Goal: Task Accomplishment & Management: Manage account settings

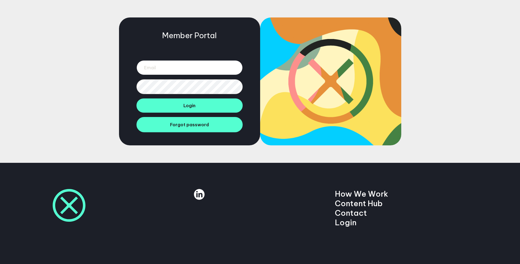
type input "[EMAIL_ADDRESS][DOMAIN_NAME]"
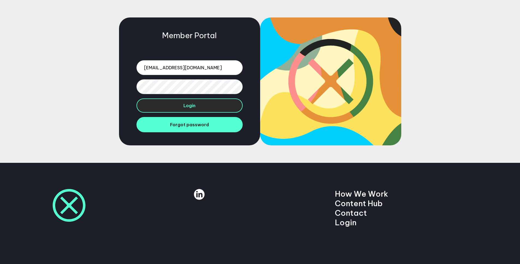
click at [152, 112] on button "Login" at bounding box center [190, 106] width 106 height 14
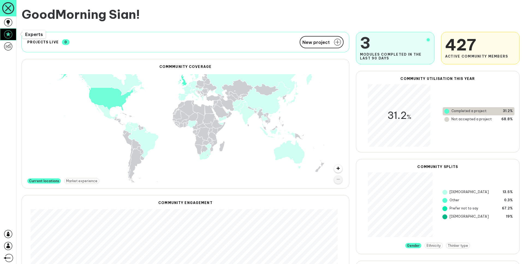
click at [11, 36] on icon at bounding box center [8, 34] width 8 height 8
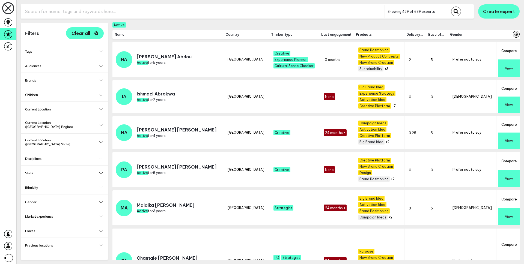
click at [513, 33] on icon "Open settings" at bounding box center [516, 34] width 7 height 7
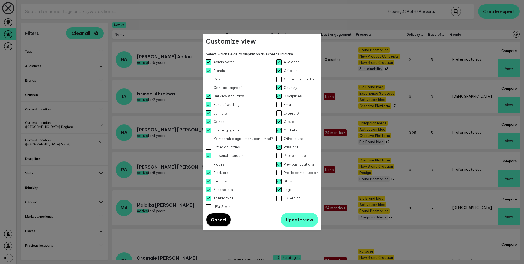
click at [222, 220] on span "Cancel" at bounding box center [219, 219] width 16 height 5
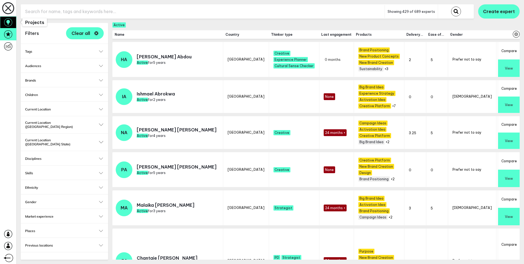
click at [10, 23] on icon at bounding box center [8, 22] width 8 height 8
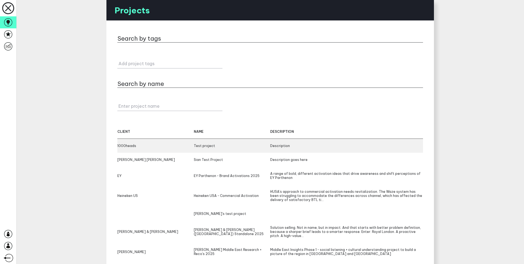
click at [127, 145] on div "1000heads" at bounding box center [155, 146] width 76 height 4
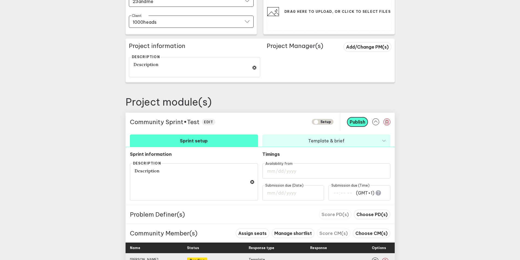
scroll to position [168, 0]
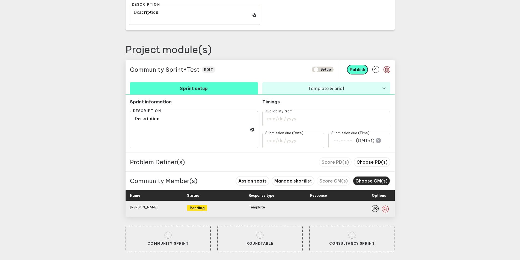
click at [385, 182] on span "Choose CM(s)" at bounding box center [372, 180] width 32 height 5
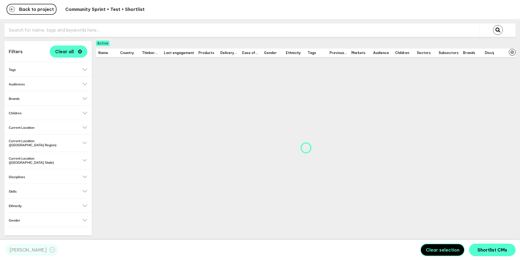
scroll to position [5, 0]
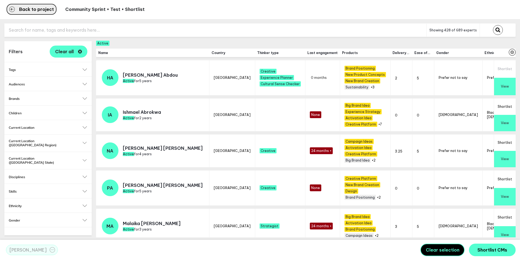
click at [41, 7] on span "Back to project" at bounding box center [36, 9] width 35 height 4
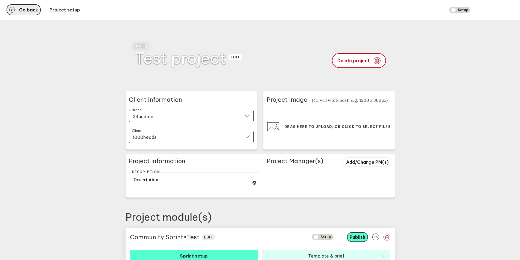
click at [29, 9] on span "Go back" at bounding box center [28, 10] width 19 height 4
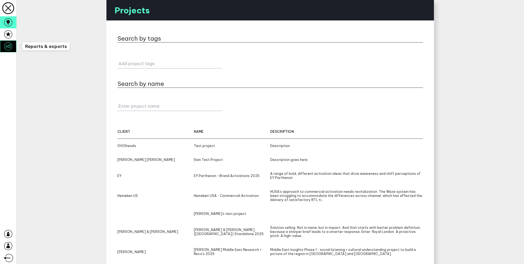
click at [9, 43] on icon at bounding box center [8, 46] width 8 height 8
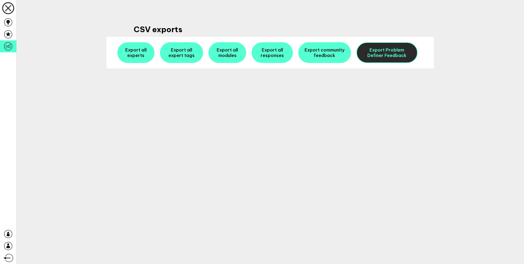
click at [393, 57] on span "Export Problem Definer Feedback" at bounding box center [387, 52] width 39 height 11
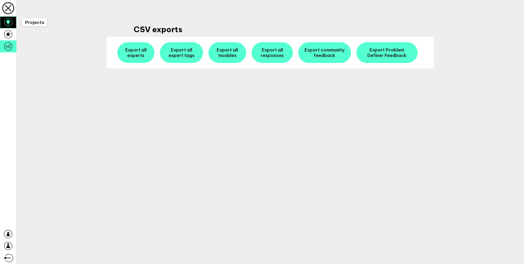
click at [12, 23] on icon at bounding box center [8, 22] width 8 height 8
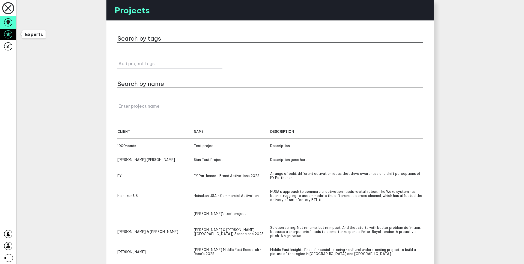
click at [9, 39] on link at bounding box center [8, 34] width 16 height 12
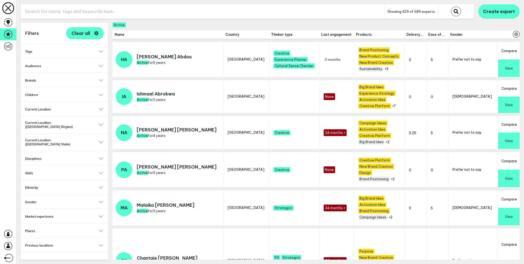
click at [82, 48] on div "Tags Select... Select..." at bounding box center [64, 51] width 87 height 14
click at [45, 54] on div "Tags Select... Select..." at bounding box center [64, 51] width 87 height 14
click at [15, 50] on link at bounding box center [8, 46] width 16 height 12
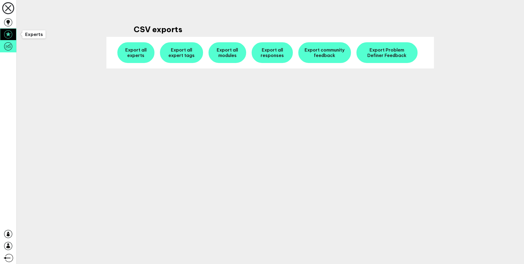
click at [7, 38] on icon at bounding box center [8, 34] width 8 height 8
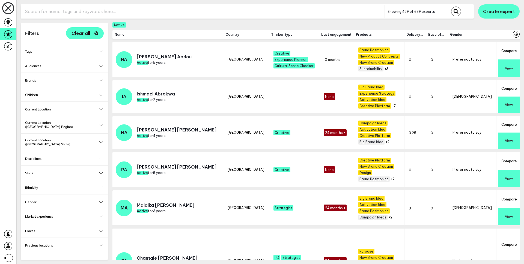
click at [82, 51] on h2 "Tags" at bounding box center [64, 51] width 79 height 4
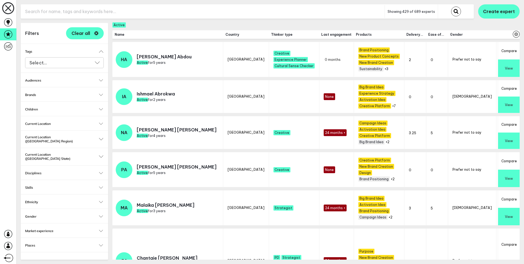
click at [74, 61] on input "Select..." at bounding box center [61, 63] width 64 height 6
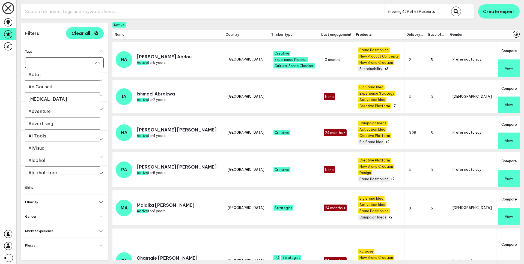
click at [61, 86] on li "Ad Council" at bounding box center [62, 87] width 75 height 12
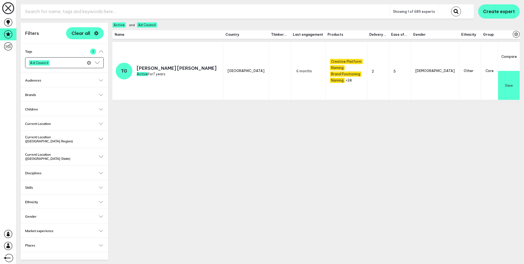
click at [87, 63] on icon "Clear" at bounding box center [89, 63] width 4 height 4
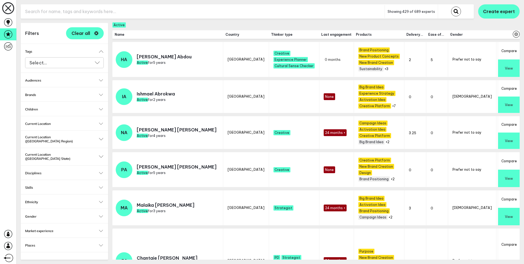
click at [65, 97] on h2 "Brands" at bounding box center [64, 95] width 79 height 4
click at [58, 106] on input "Select..." at bounding box center [61, 106] width 64 height 6
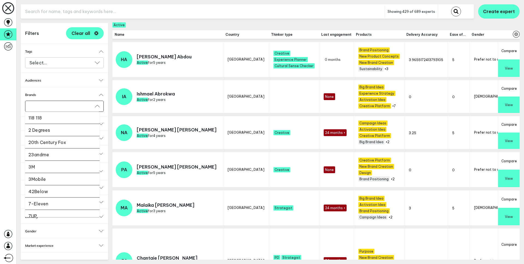
click at [53, 121] on li "118 118" at bounding box center [62, 118] width 75 height 12
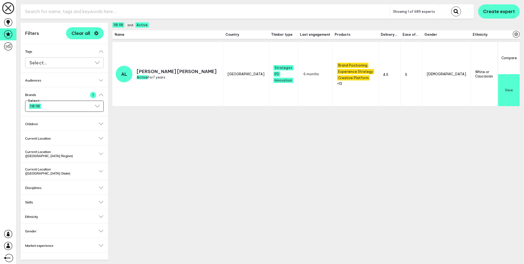
click at [67, 143] on div "Current Location Expand [GEOGRAPHIC_DATA] Expand [GEOGRAPHIC_DATA] Expand [GEOG…" at bounding box center [64, 138] width 87 height 14
click at [40, 141] on div "Current Location Expand [GEOGRAPHIC_DATA] Expand [GEOGRAPHIC_DATA] Expand [GEOG…" at bounding box center [64, 138] width 87 height 14
click at [42, 138] on h2 "Current Location" at bounding box center [64, 139] width 79 height 4
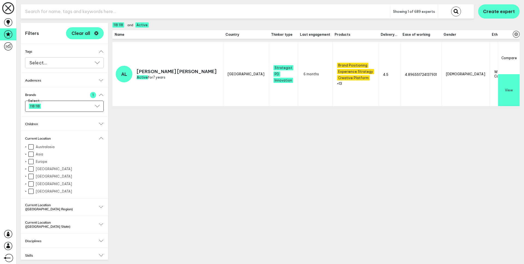
click at [39, 146] on label "Australasia" at bounding box center [65, 146] width 75 height 5
click at [34, 146] on input "Australasia" at bounding box center [30, 146] width 5 height 5
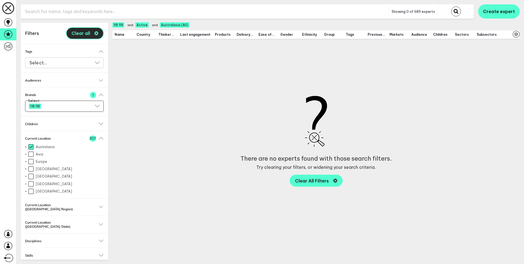
click at [87, 36] on button "Clear all" at bounding box center [85, 33] width 38 height 12
checkbox input "false"
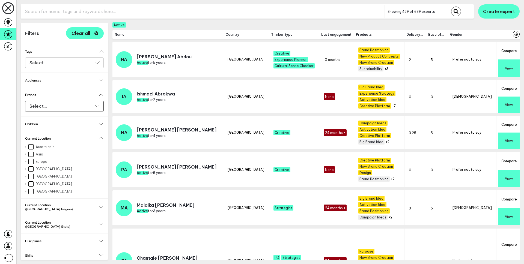
click at [54, 185] on label "[GEOGRAPHIC_DATA]" at bounding box center [65, 184] width 75 height 5
click at [34, 185] on input "[GEOGRAPHIC_DATA]" at bounding box center [30, 184] width 5 height 5
checkbox input "true"
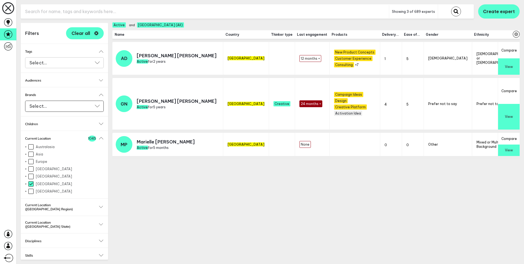
click at [42, 10] on input "text" at bounding box center [205, 11] width 368 height 13
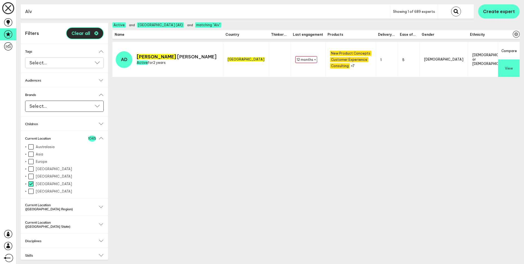
type input "Alv"
click at [85, 33] on span "Clear all" at bounding box center [81, 33] width 19 height 4
checkbox input "false"
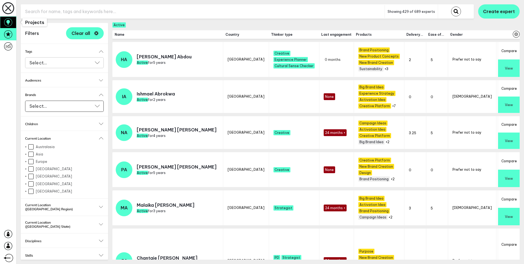
click at [10, 24] on icon at bounding box center [8, 22] width 8 height 8
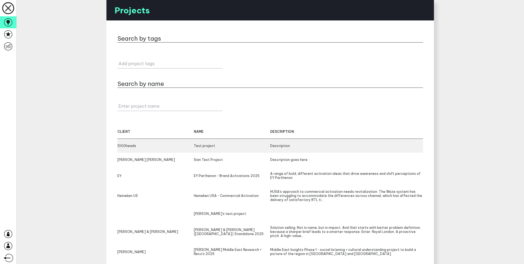
click at [132, 150] on div "1000heads Test project Description" at bounding box center [270, 146] width 306 height 14
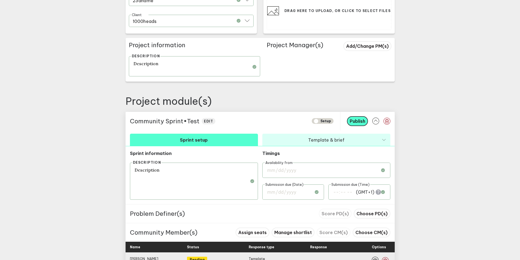
scroll to position [168, 0]
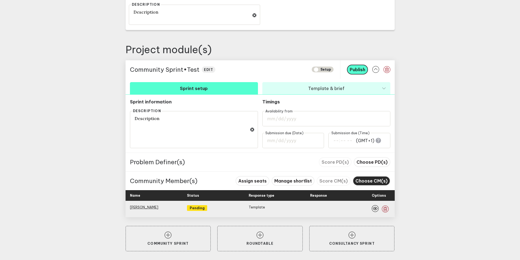
click at [371, 181] on span "Choose CM(s)" at bounding box center [372, 180] width 32 height 5
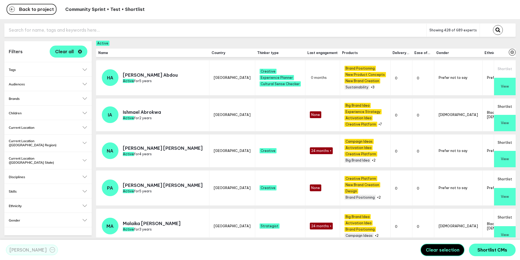
scroll to position [5, 0]
click at [14, 82] on h2 "Audiences" at bounding box center [48, 84] width 79 height 4
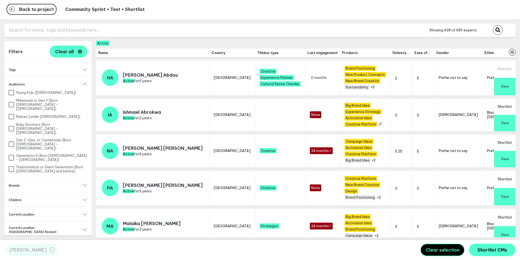
click at [17, 90] on label "Young Kids ([DEMOGRAPHIC_DATA])" at bounding box center [48, 92] width 79 height 5
click at [14, 90] on input "Young Kids ([DEMOGRAPHIC_DATA])" at bounding box center [11, 92] width 5 height 5
checkbox input "true"
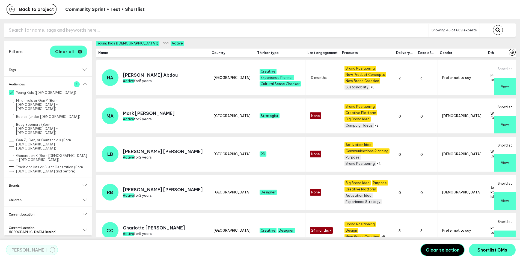
click at [34, 198] on h2 "Children" at bounding box center [48, 200] width 79 height 4
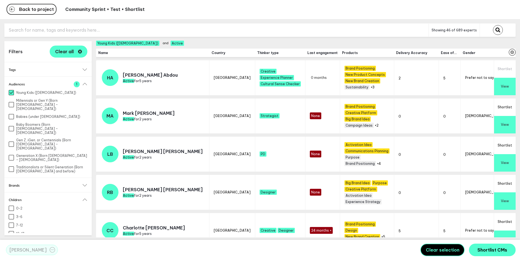
click at [41, 27] on input "text" at bounding box center [216, 29] width 424 height 13
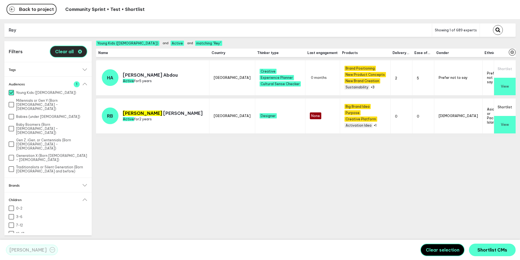
type input "Rey"
click at [60, 49] on span "Clear all" at bounding box center [64, 51] width 19 height 4
checkbox input "false"
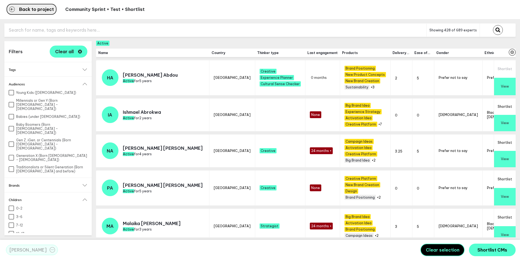
click at [47, 7] on span "Back to project" at bounding box center [36, 9] width 35 height 4
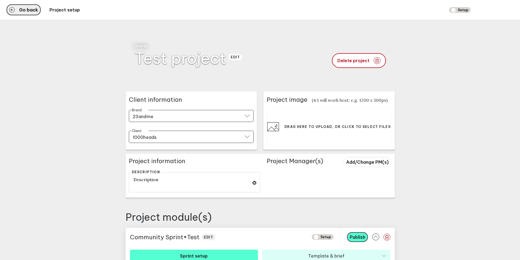
click at [28, 11] on span "Go back" at bounding box center [28, 10] width 19 height 4
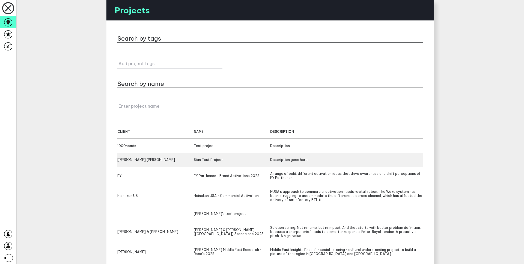
click at [139, 161] on div "[PERSON_NAME] [PERSON_NAME]" at bounding box center [155, 160] width 76 height 4
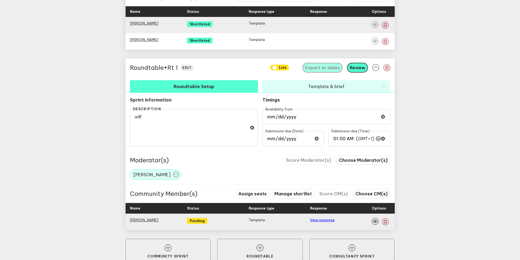
scroll to position [365, 0]
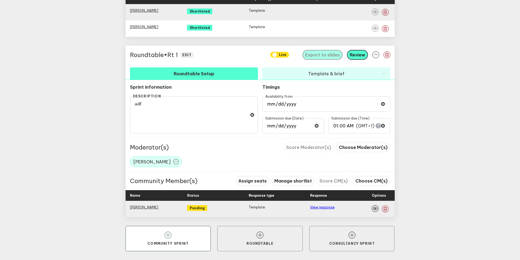
click at [178, 238] on button "Community Sprint" at bounding box center [168, 239] width 85 height 26
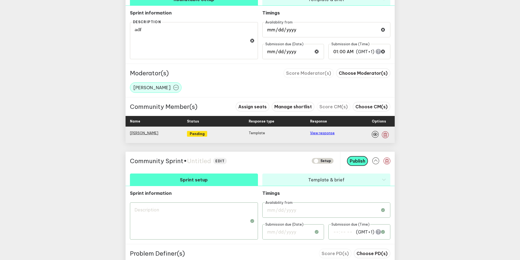
scroll to position [475, 0]
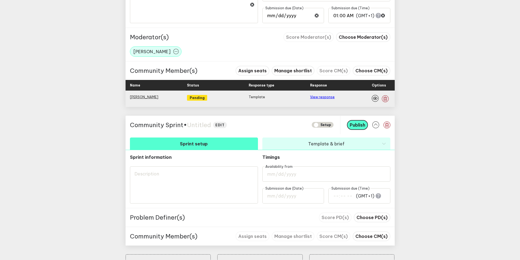
click at [201, 126] on span "Untitled" at bounding box center [199, 125] width 24 height 8
type textarea "T"
type textarea "Te"
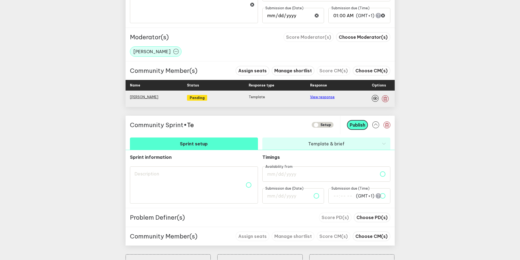
type textarea "Tes"
type textarea "Test"
type textarea "TestC"
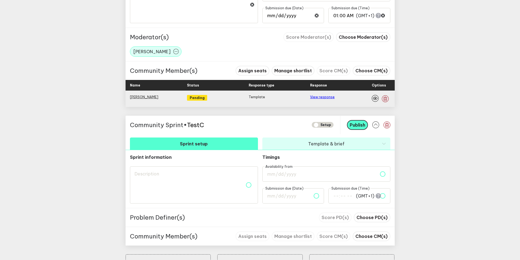
type textarea "TestC"
type textarea "TestCS"
type textarea "TestCS w"
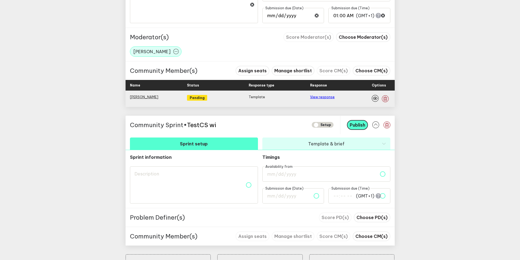
type textarea "TestCS wi"
type textarea "TestCS wit"
type textarea "TestCS with"
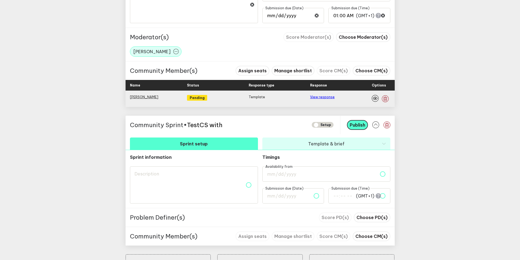
type textarea "TestCS with"
click at [179, 181] on textarea at bounding box center [194, 185] width 128 height 37
click at [311, 178] on input "date" at bounding box center [326, 174] width 128 height 15
click at [303, 199] on input "date" at bounding box center [293, 195] width 62 height 15
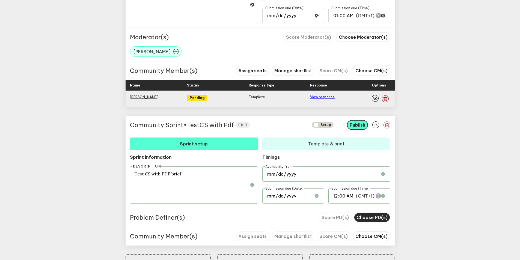
click at [371, 218] on span "Choose PD(s)" at bounding box center [372, 217] width 31 height 5
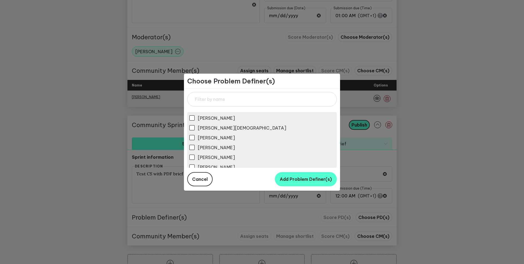
click at [227, 137] on span "[PERSON_NAME]" at bounding box center [216, 137] width 37 height 5
click at [195, 137] on input "[PERSON_NAME]" at bounding box center [192, 137] width 5 height 5
click at [297, 177] on span "Add Problem Definer(s)" at bounding box center [306, 179] width 52 height 5
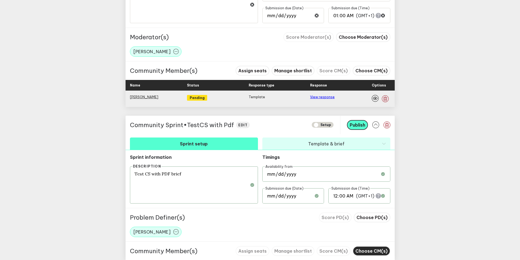
click at [371, 253] on span "Choose CM(s)" at bounding box center [372, 251] width 32 height 5
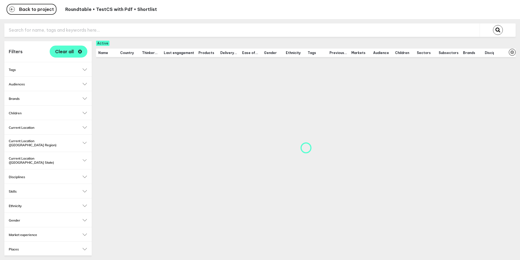
scroll to position [5, 0]
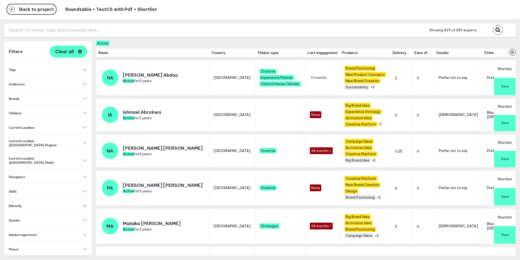
click at [507, 65] on button "Shortlist" at bounding box center [505, 68] width 22 height 17
click at [505, 65] on button "Shortlist" at bounding box center [505, 68] width 22 height 17
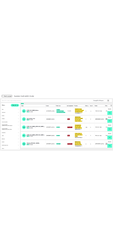
scroll to position [2, 0]
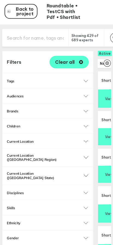
click at [31, 14] on span "Back to project" at bounding box center [26, 11] width 19 height 9
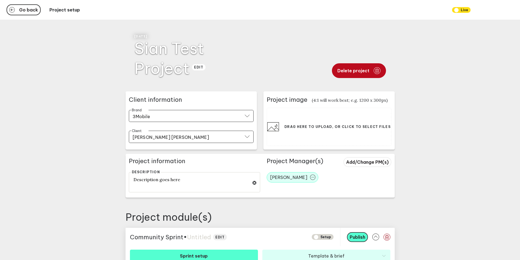
click at [359, 73] on span "Delete project" at bounding box center [354, 71] width 32 height 4
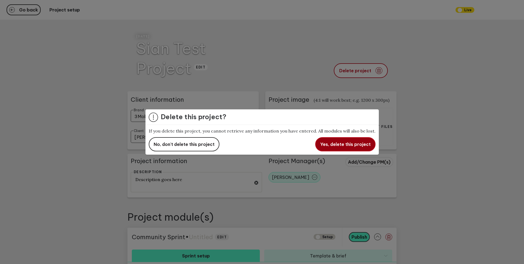
click at [344, 145] on span "Yes, delete this project" at bounding box center [345, 144] width 51 height 5
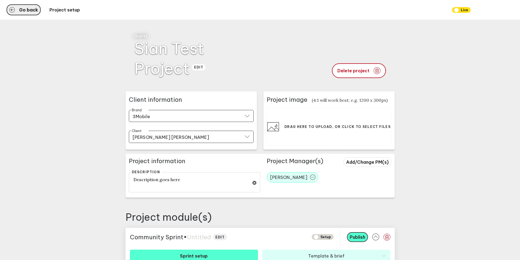
click at [33, 10] on span "Go back" at bounding box center [28, 10] width 19 height 4
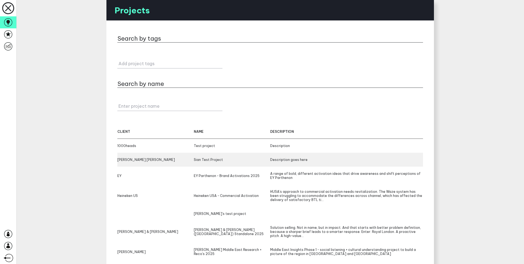
click at [129, 161] on div "[PERSON_NAME] [PERSON_NAME]" at bounding box center [155, 160] width 76 height 4
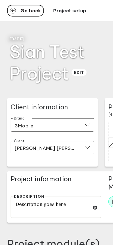
click at [28, 11] on span "Go back" at bounding box center [28, 10] width 19 height 4
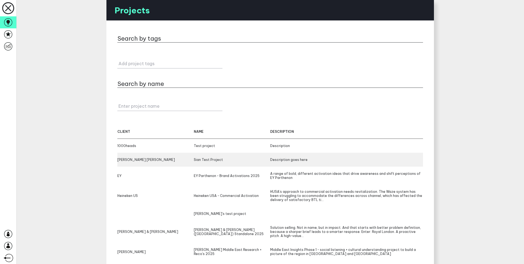
click at [181, 158] on div "[PERSON_NAME] [PERSON_NAME]" at bounding box center [155, 160] width 76 height 4
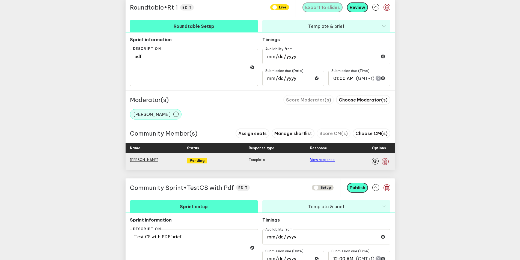
scroll to position [392, 0]
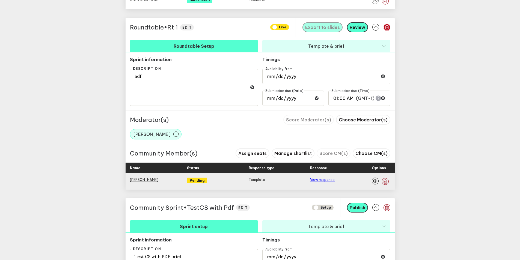
click at [388, 27] on icon "button" at bounding box center [387, 27] width 7 height 7
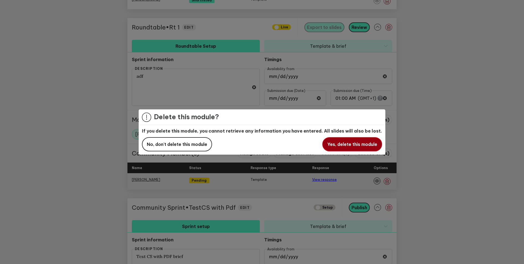
click at [356, 147] on span "Yes, delete this module" at bounding box center [352, 144] width 50 height 5
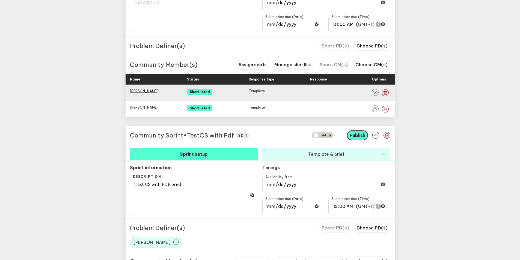
scroll to position [167, 0]
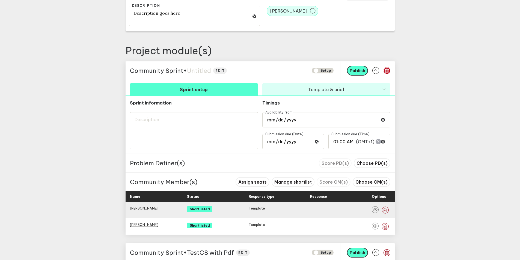
click at [389, 71] on icon "button" at bounding box center [387, 70] width 7 height 7
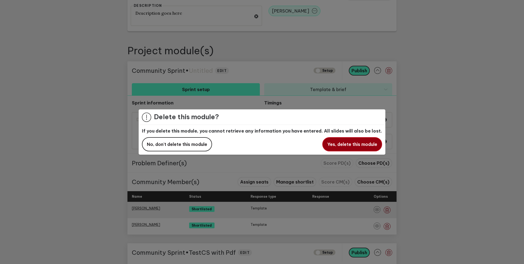
click at [361, 146] on span "Yes, delete this module" at bounding box center [352, 144] width 50 height 5
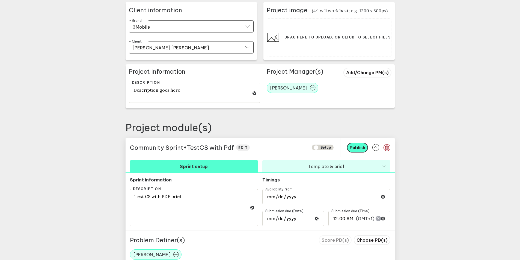
scroll to position [155, 0]
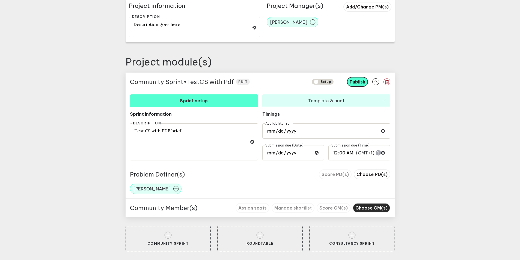
click at [375, 210] on span "Choose CM(s)" at bounding box center [372, 207] width 32 height 5
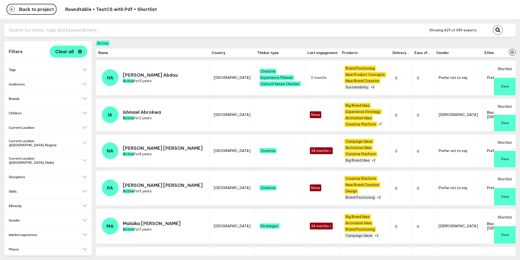
scroll to position [5, 0]
click at [502, 69] on button "Shortlist" at bounding box center [505, 68] width 22 height 17
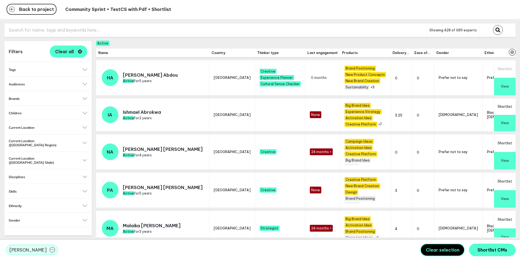
click at [504, 99] on button "Shortlist" at bounding box center [505, 107] width 22 height 16
click at [495, 247] on button "Shortlist CMs" at bounding box center [492, 250] width 47 height 13
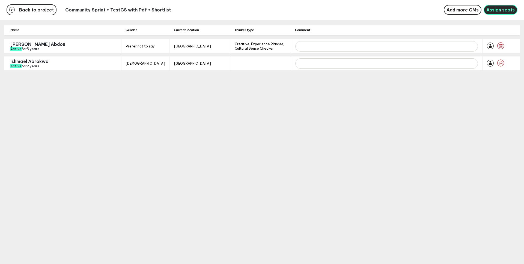
click at [491, 11] on span "Assign seats" at bounding box center [501, 9] width 28 height 5
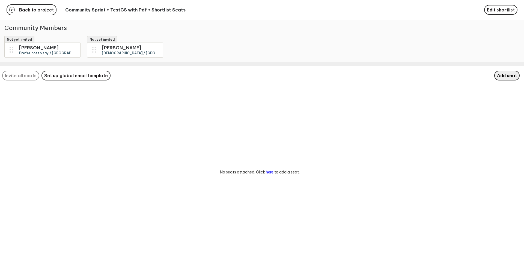
click at [505, 78] on span "Add seat" at bounding box center [507, 75] width 20 height 5
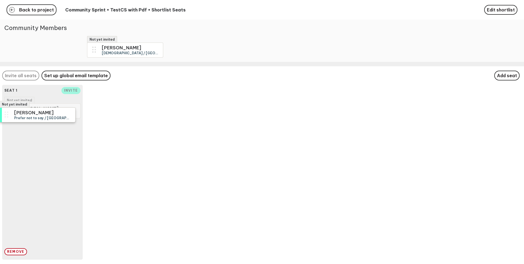
drag, startPoint x: 51, startPoint y: 50, endPoint x: 46, endPoint y: 115, distance: 65.2
click at [46, 115] on div "Not yet invited [PERSON_NAME] not to say / [GEOGRAPHIC_DATA] / Creative, Experi…" at bounding box center [262, 132] width 524 height 264
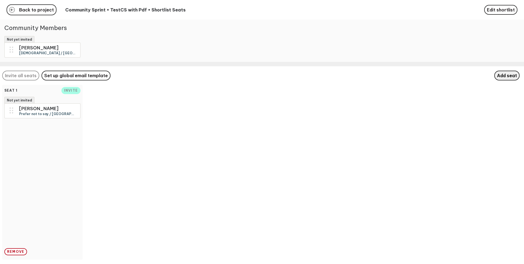
click at [509, 78] on span "Add seat" at bounding box center [507, 75] width 20 height 5
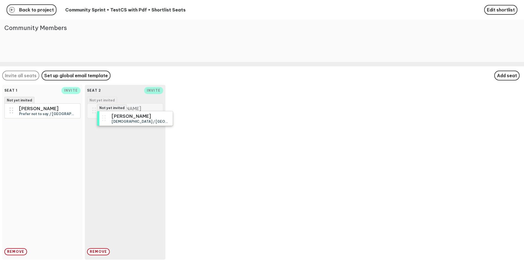
drag, startPoint x: 47, startPoint y: 49, endPoint x: 141, endPoint y: 119, distance: 117.1
click at [141, 119] on div "Not yet invited [PERSON_NAME] [DEMOGRAPHIC_DATA] / [GEOGRAPHIC_DATA] / N/A Back…" at bounding box center [262, 132] width 524 height 264
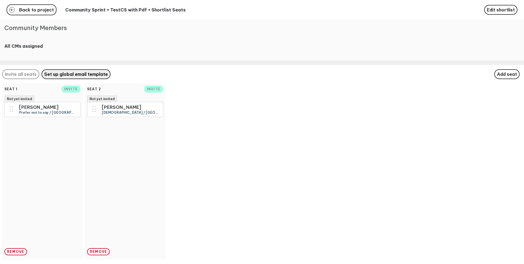
click at [67, 77] on span "Set up global email template" at bounding box center [76, 74] width 64 height 5
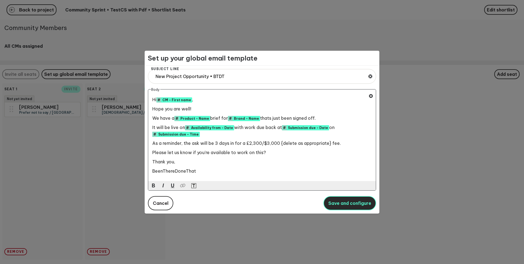
click at [342, 204] on span "Save and configure" at bounding box center [350, 203] width 43 height 5
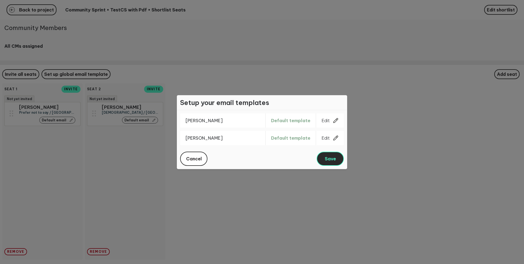
click at [331, 156] on button "Save" at bounding box center [330, 159] width 27 height 14
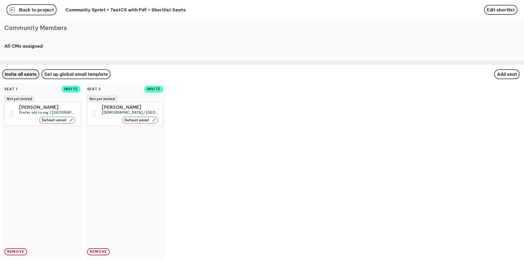
click at [24, 77] on span "Invite all seats" at bounding box center [21, 74] width 32 height 5
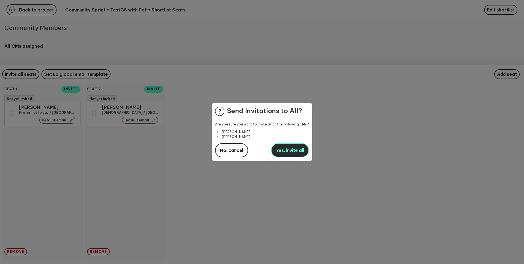
click at [282, 152] on span "Yes, invite all" at bounding box center [290, 150] width 28 height 5
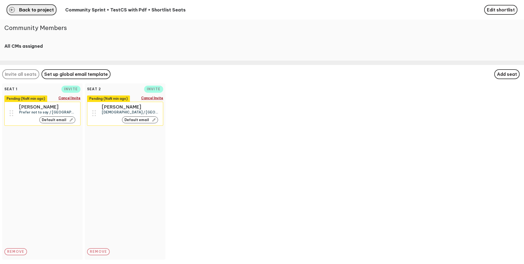
click at [39, 13] on button "Back to project" at bounding box center [32, 9] width 50 height 11
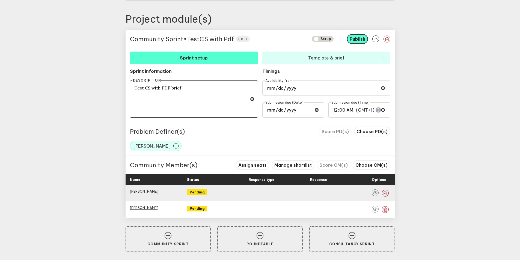
scroll to position [199, 0]
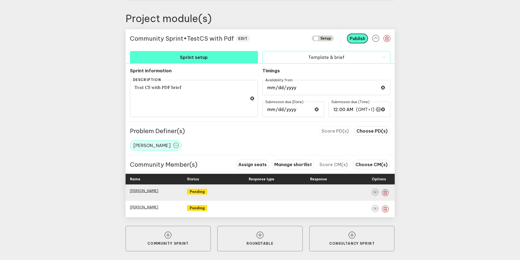
click at [299, 60] on button "Template & brief" at bounding box center [326, 57] width 128 height 12
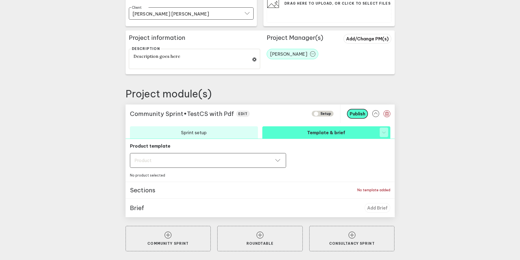
click at [232, 161] on div "Product" at bounding box center [208, 160] width 147 height 5
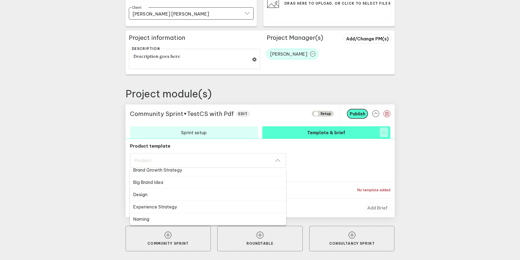
scroll to position [160, 0]
click at [214, 200] on button "Campaign Ideas" at bounding box center [208, 199] width 156 height 12
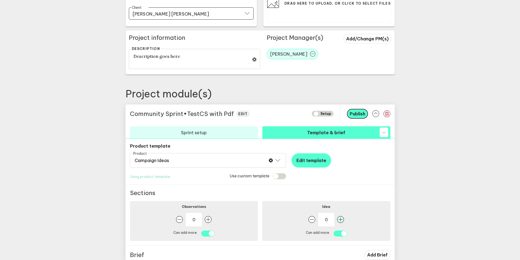
click at [344, 221] on rect "button" at bounding box center [340, 219] width 7 height 7
click at [212, 221] on icon "button" at bounding box center [208, 219] width 7 height 7
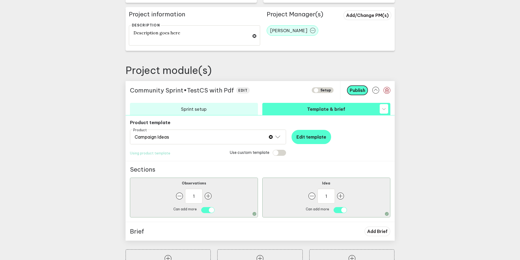
scroll to position [170, 0]
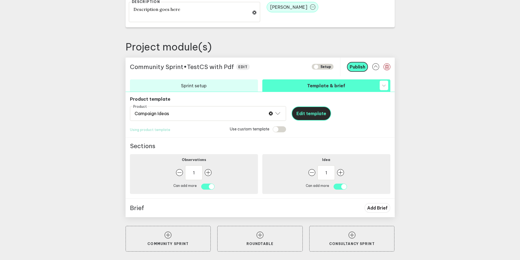
click at [323, 117] on button "Edit template" at bounding box center [312, 114] width 40 height 14
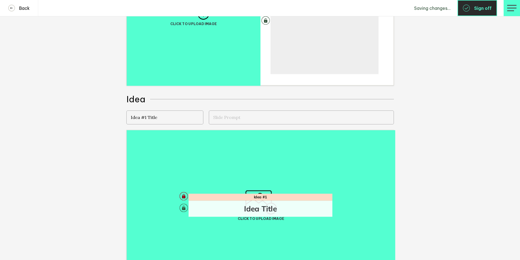
click at [477, 13] on button "Sign off" at bounding box center [478, 8] width 40 height 16
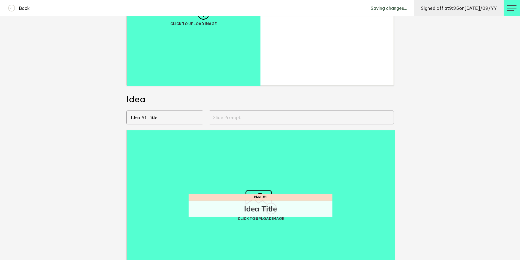
click at [29, 15] on link "Back" at bounding box center [19, 8] width 38 height 16
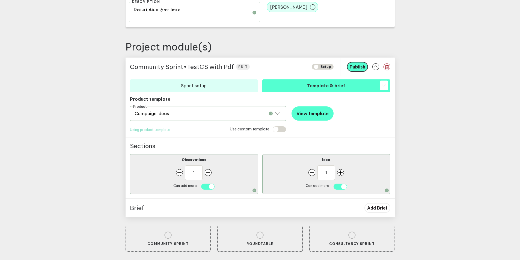
scroll to position [170, 0]
click at [378, 208] on span "Add Brief" at bounding box center [377, 207] width 20 height 5
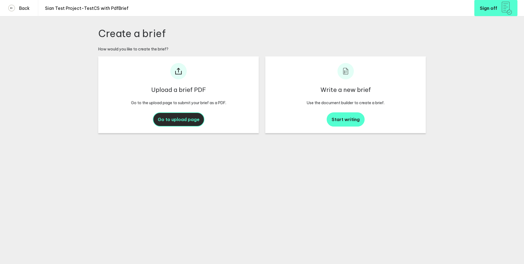
click at [170, 117] on span "Go to upload page" at bounding box center [179, 119] width 42 height 5
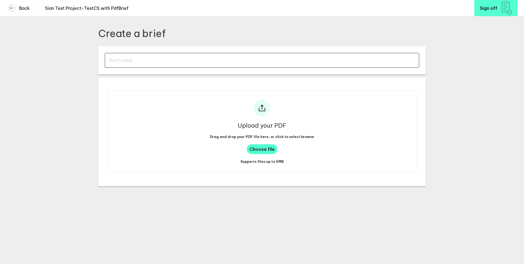
click at [122, 62] on input "text" at bounding box center [262, 60] width 315 height 15
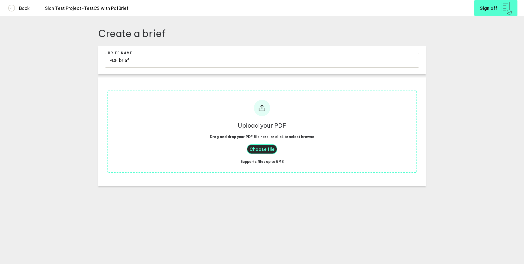
click at [255, 147] on span "Choose file" at bounding box center [262, 149] width 25 height 5
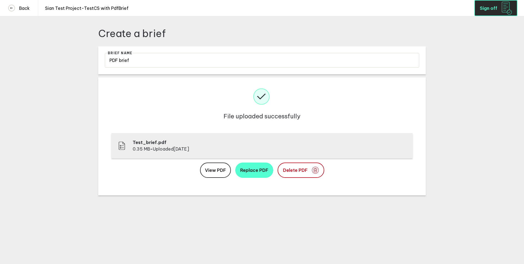
click at [481, 7] on span "Sign off" at bounding box center [488, 8] width 17 height 4
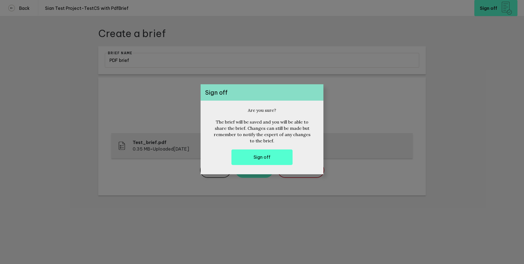
click at [272, 161] on button "Sign off" at bounding box center [262, 158] width 61 height 16
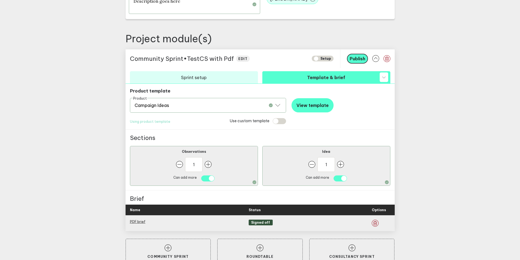
scroll to position [191, 0]
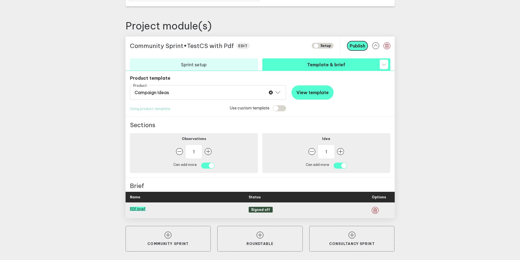
click at [140, 208] on link "PDF brief" at bounding box center [138, 209] width 16 height 4
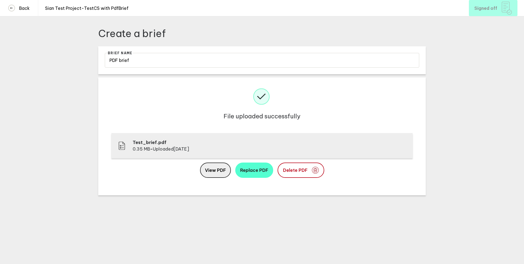
click at [218, 172] on span "View PDF" at bounding box center [215, 170] width 21 height 5
click at [26, 10] on h4 "Back" at bounding box center [22, 7] width 15 height 5
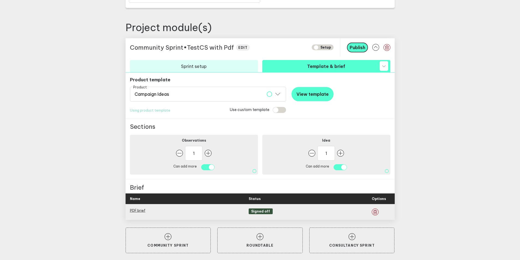
scroll to position [191, 0]
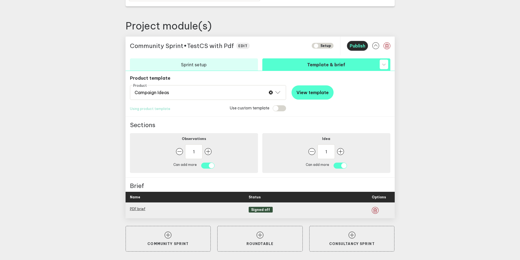
click at [356, 47] on span "Publish" at bounding box center [358, 45] width 16 height 5
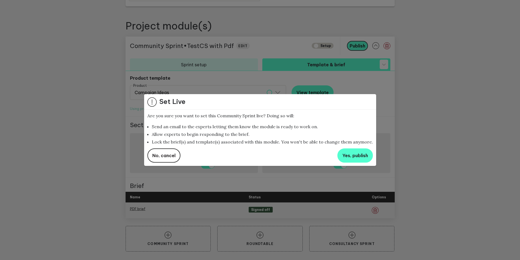
scroll to position [187, 0]
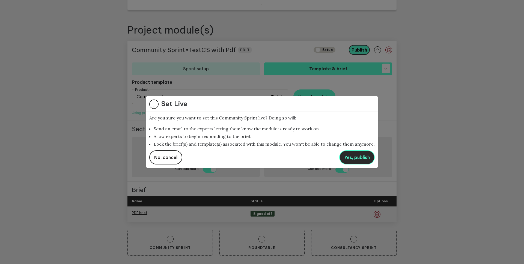
click at [360, 157] on span "Yes, publish" at bounding box center [357, 157] width 26 height 5
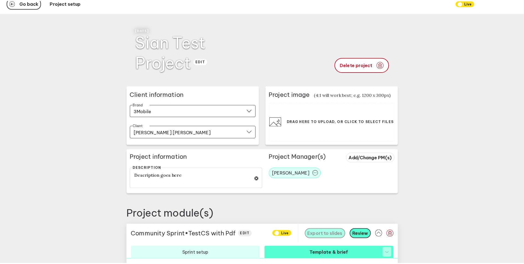
scroll to position [0, 0]
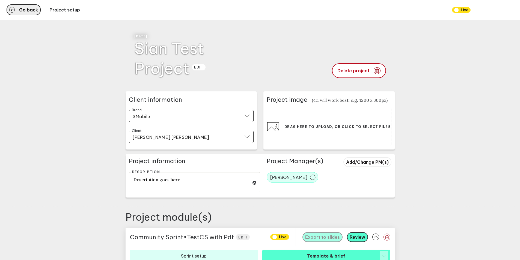
click at [33, 10] on span "Go back" at bounding box center [28, 10] width 19 height 4
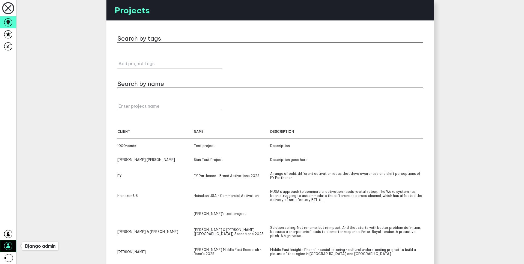
click at [7, 245] on icon at bounding box center [8, 246] width 4 height 5
